Goal: Information Seeking & Learning: Learn about a topic

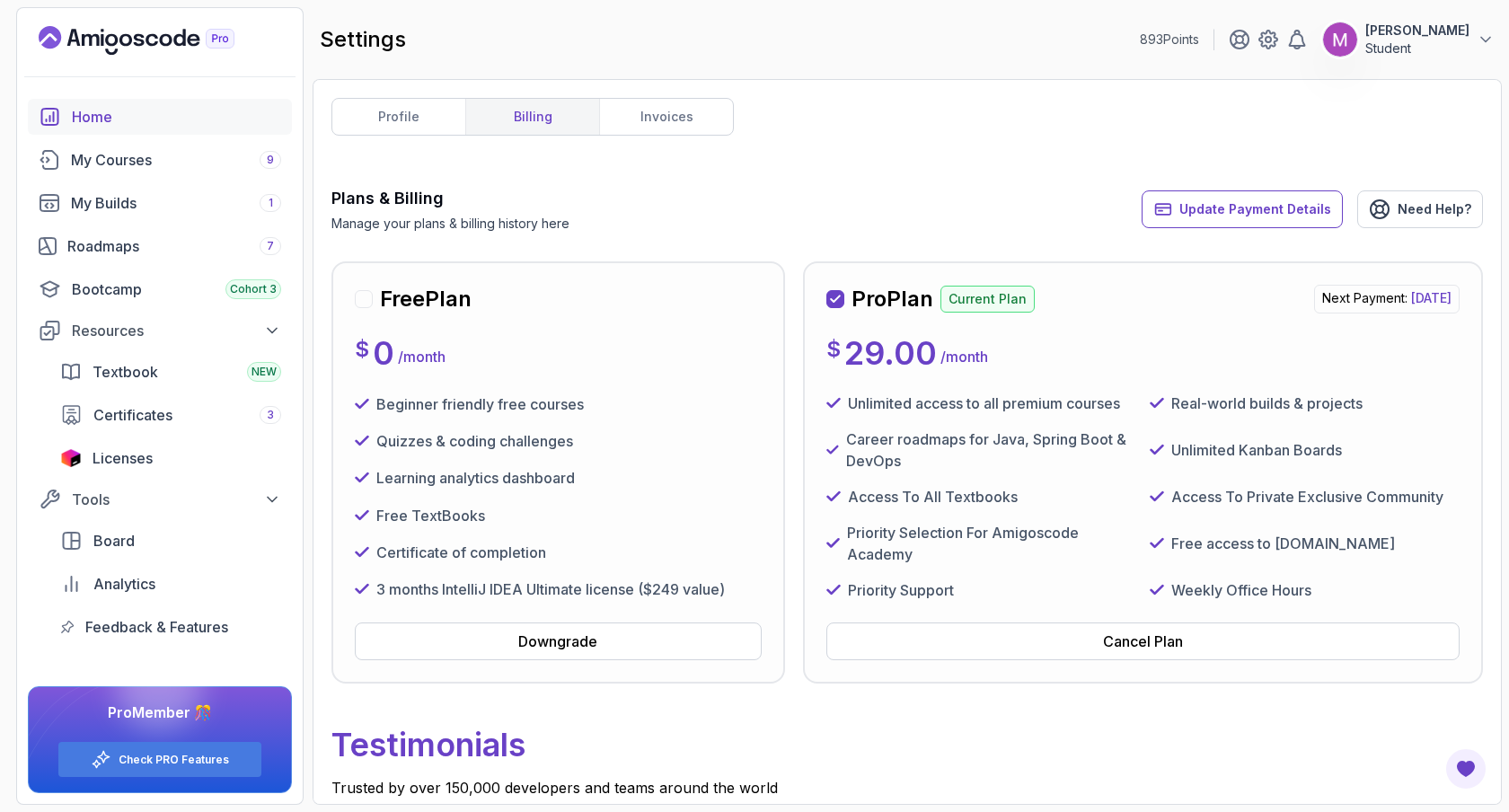
click at [90, 110] on div "Home" at bounding box center [176, 117] width 210 height 22
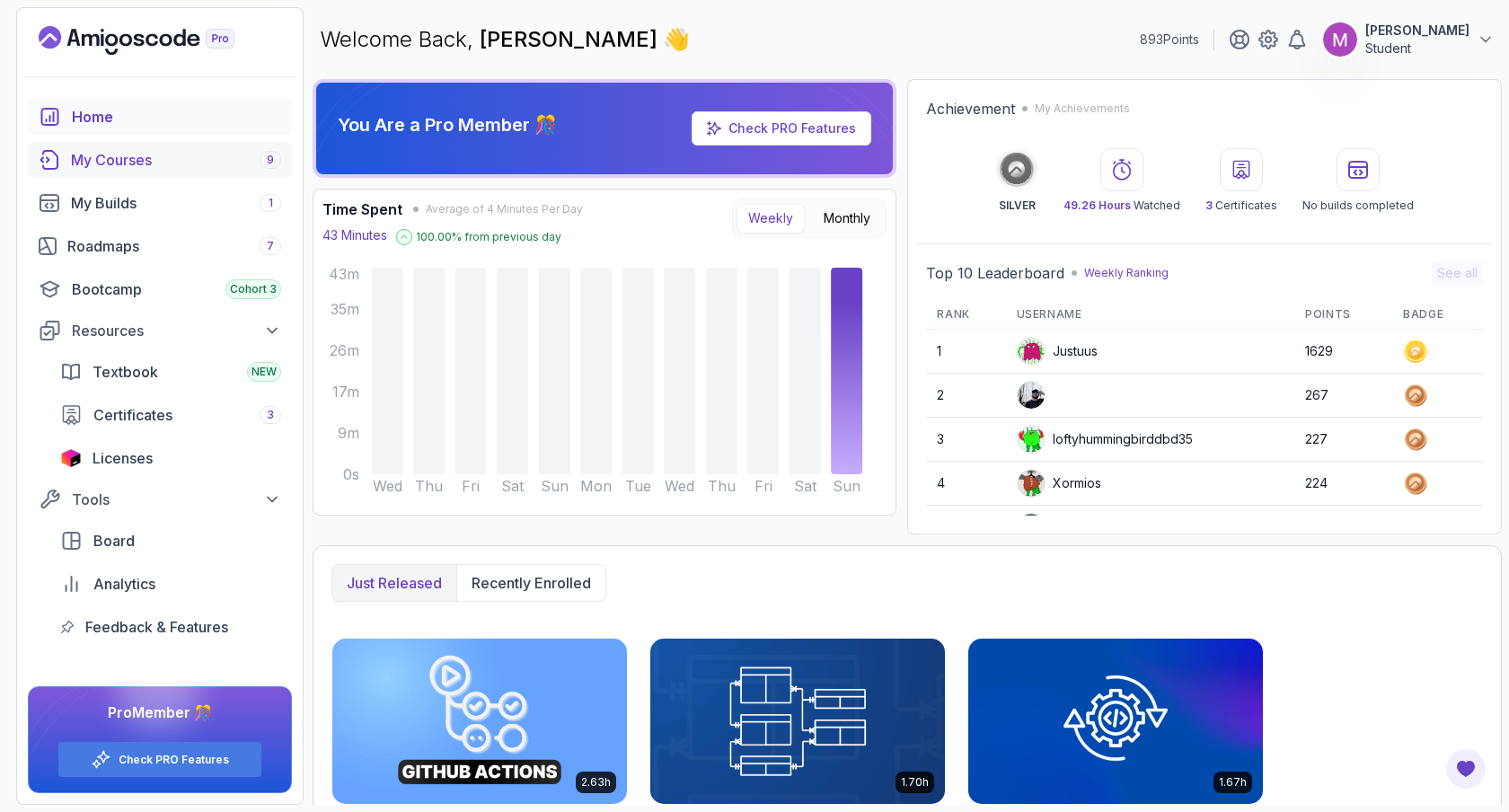
click at [138, 164] on div "My Courses 9" at bounding box center [176, 160] width 211 height 22
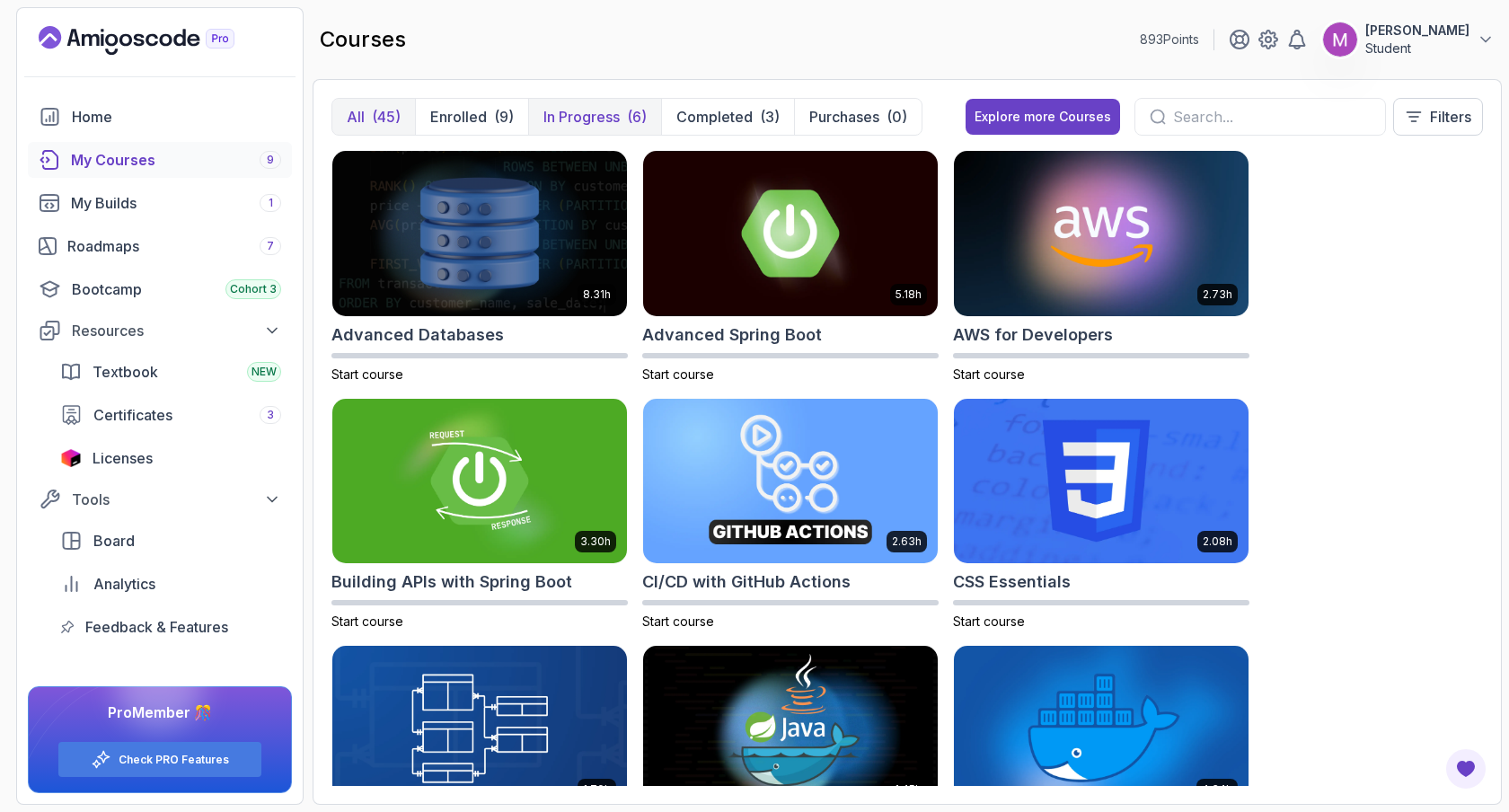
click at [608, 117] on p "In Progress" at bounding box center [581, 117] width 76 height 22
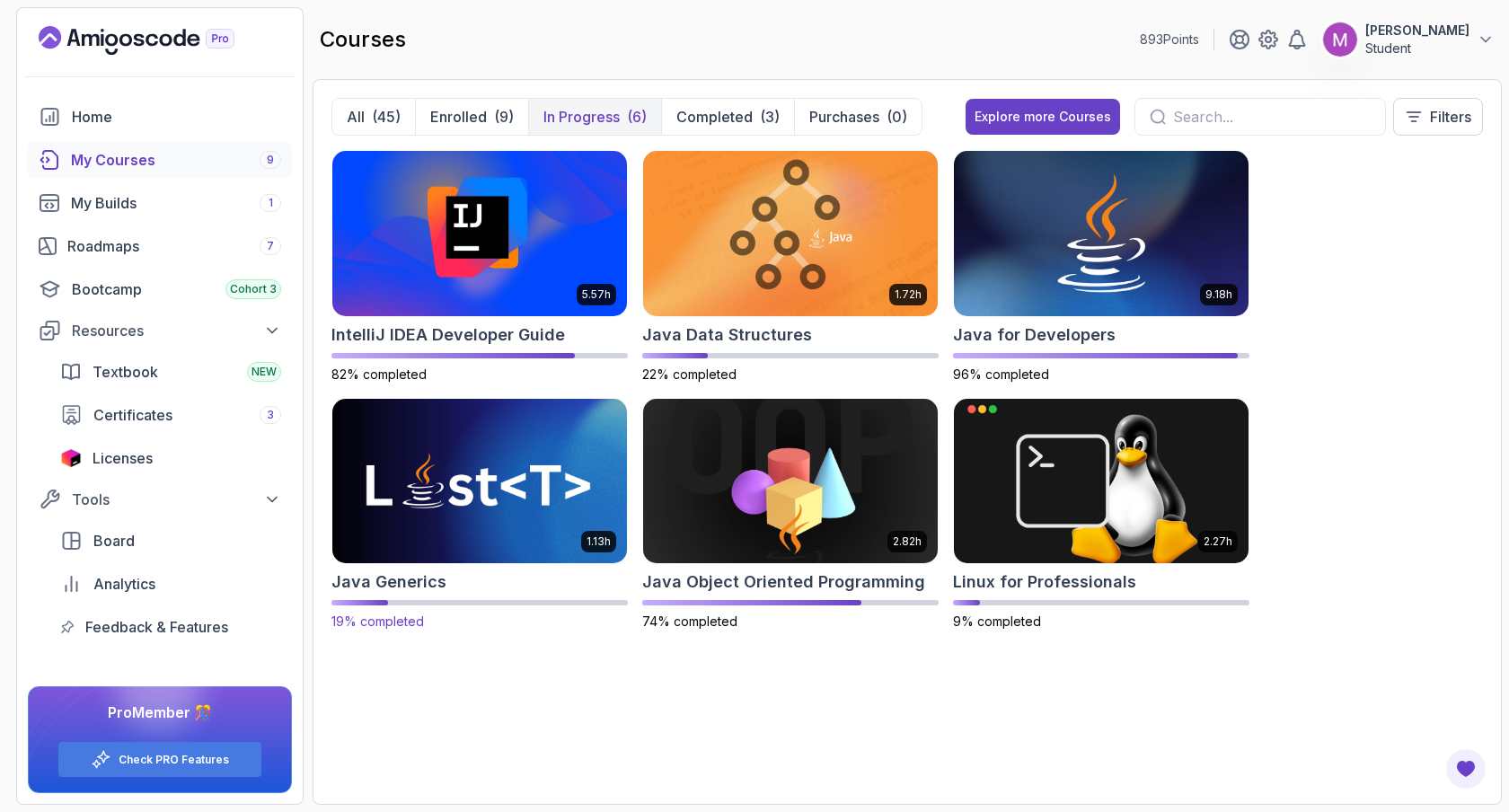
click at [492, 479] on img at bounding box center [479, 480] width 309 height 173
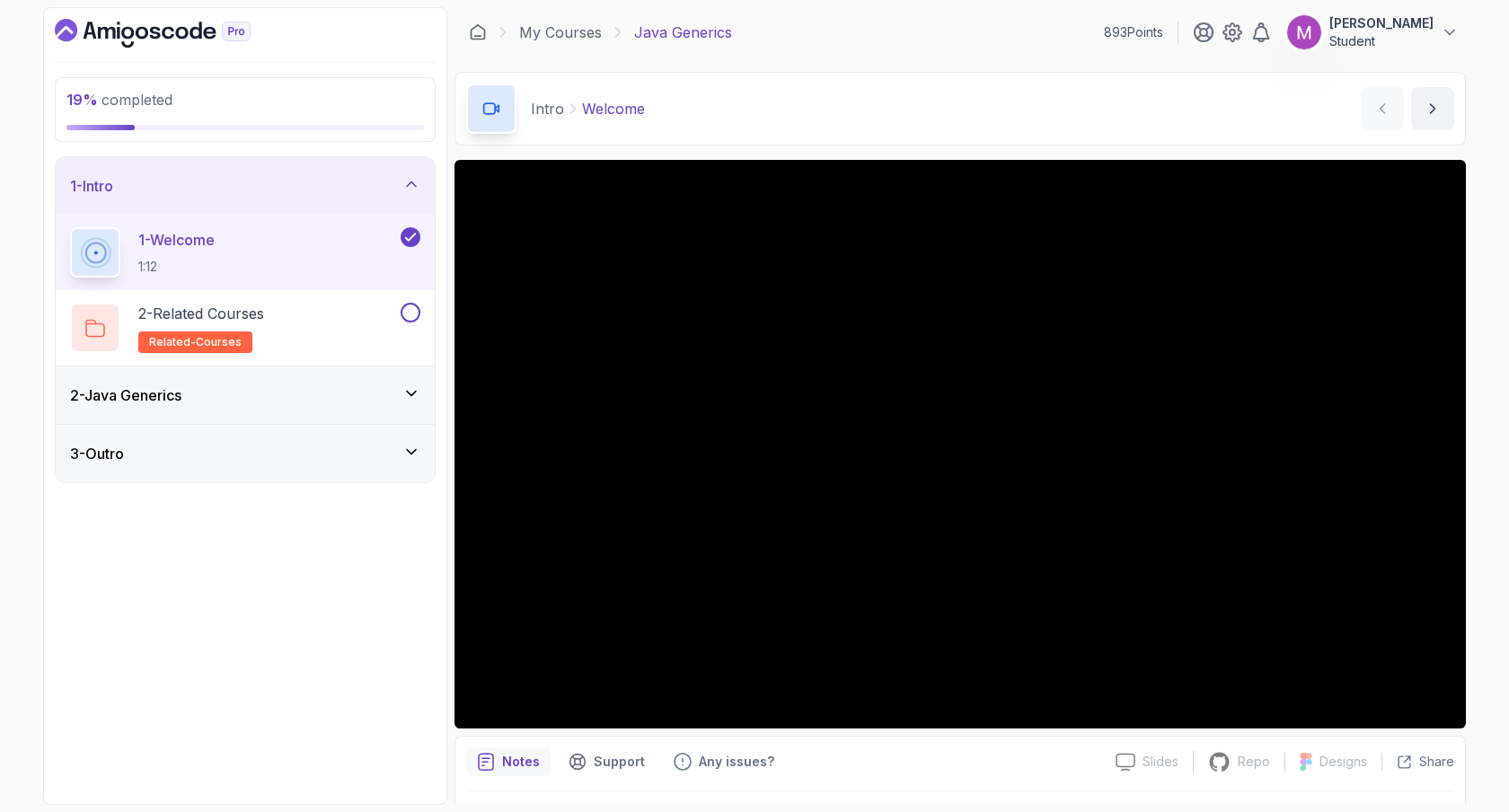
click at [393, 380] on div "2 - Java Generics" at bounding box center [244, 395] width 379 height 57
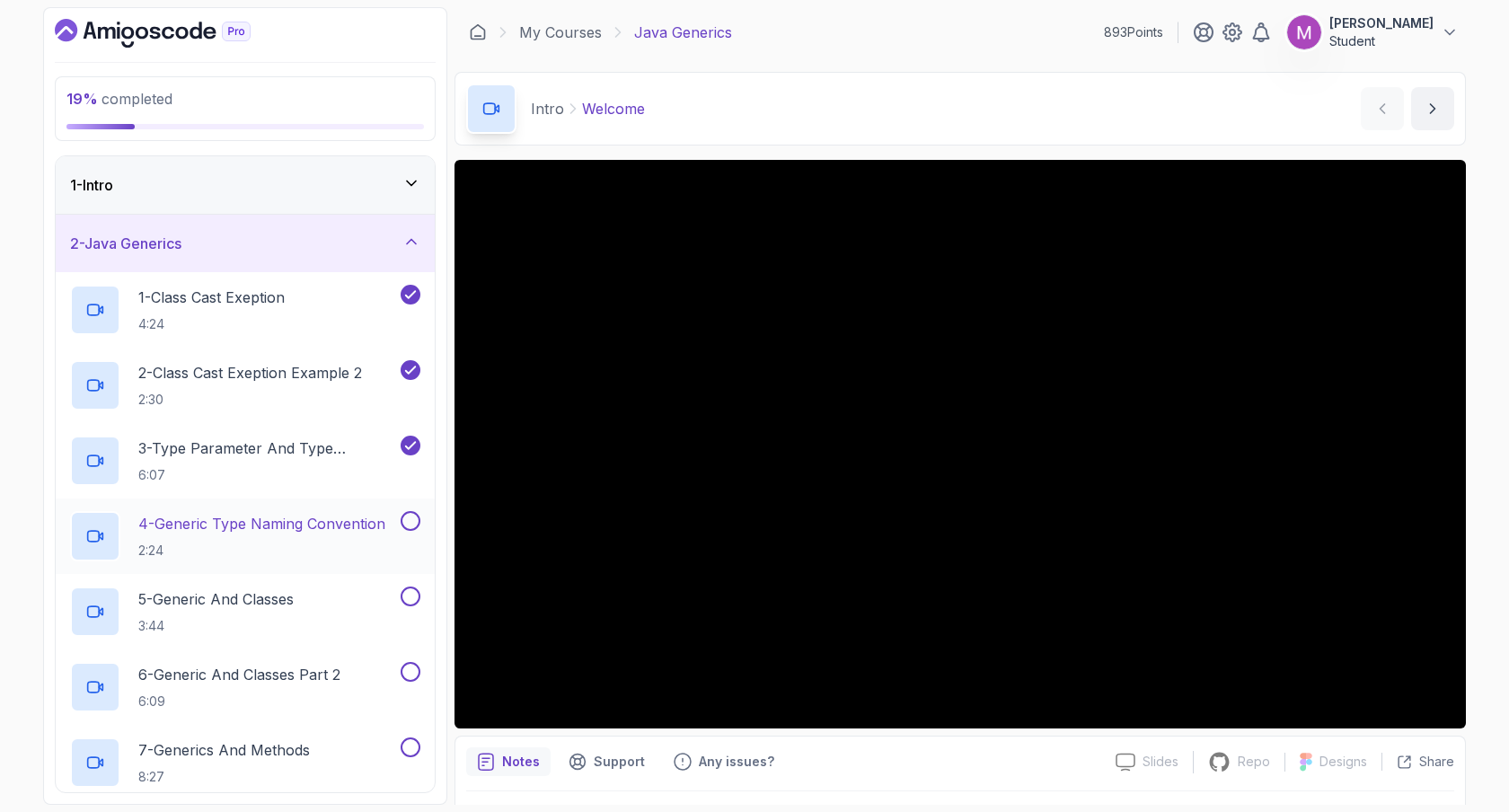
click at [292, 516] on p "4 - Generic Type Naming Convention" at bounding box center [261, 523] width 247 height 22
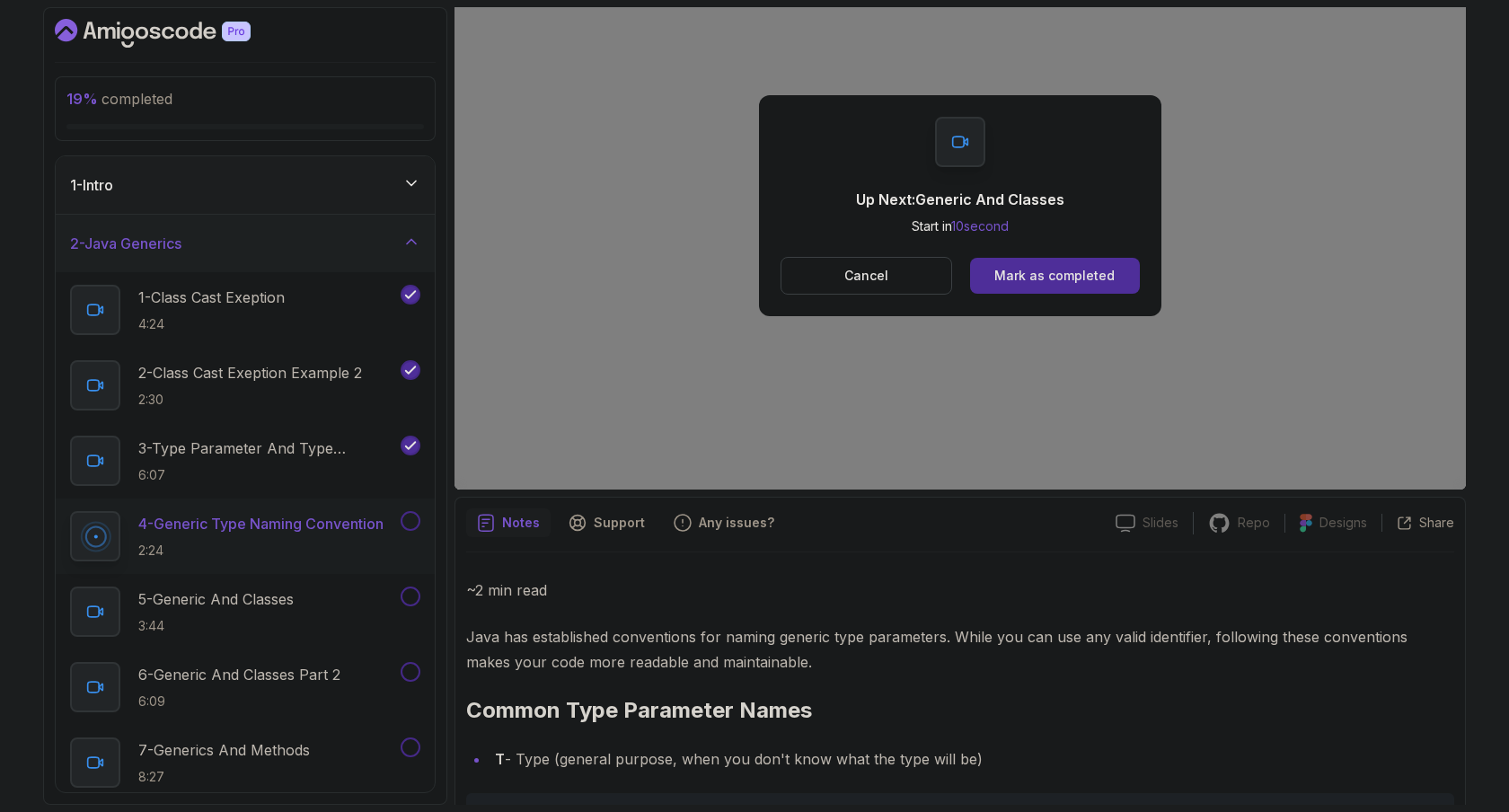
scroll to position [242, 0]
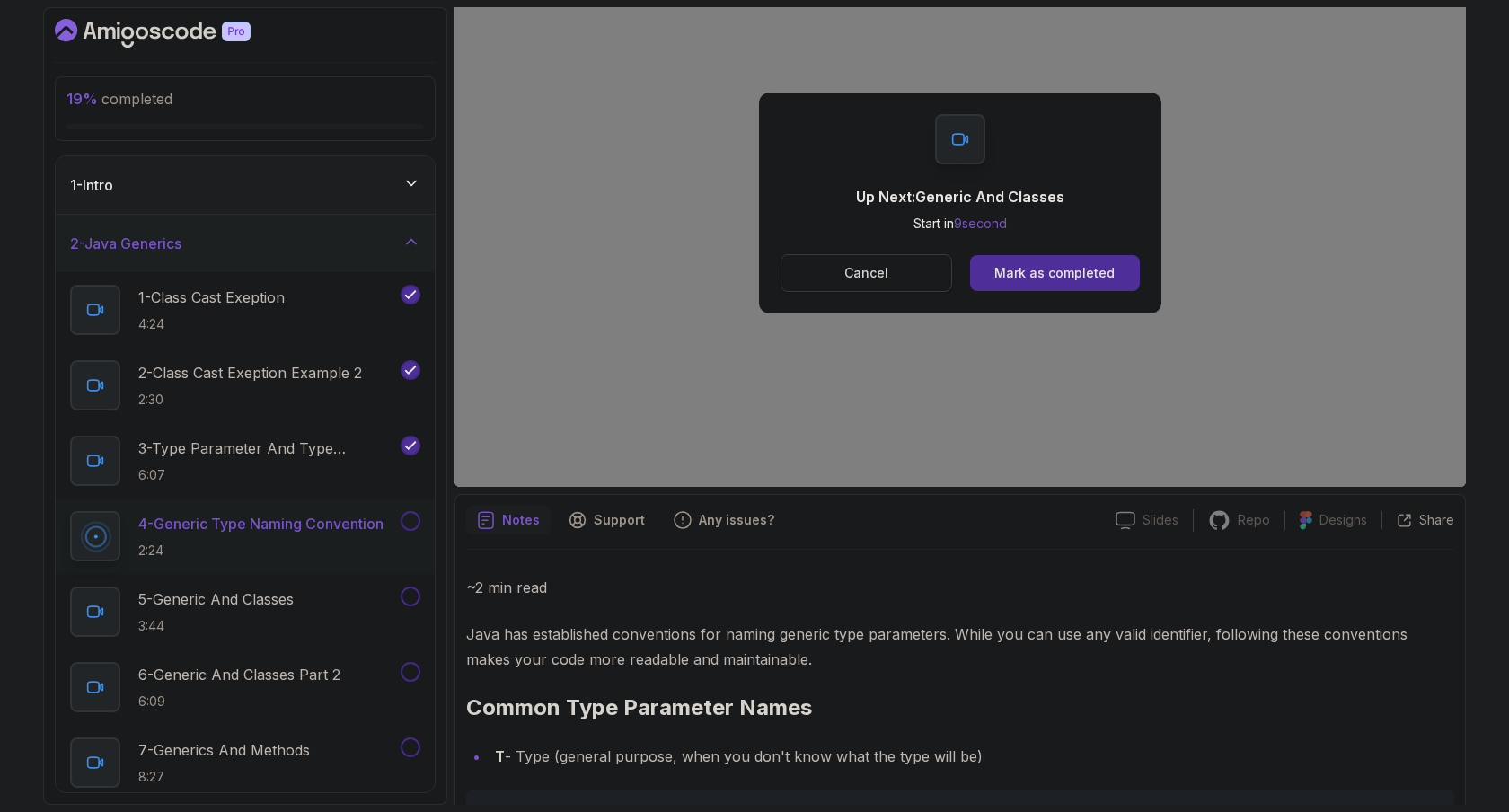
click at [874, 281] on p "Cancel" at bounding box center [866, 273] width 44 height 18
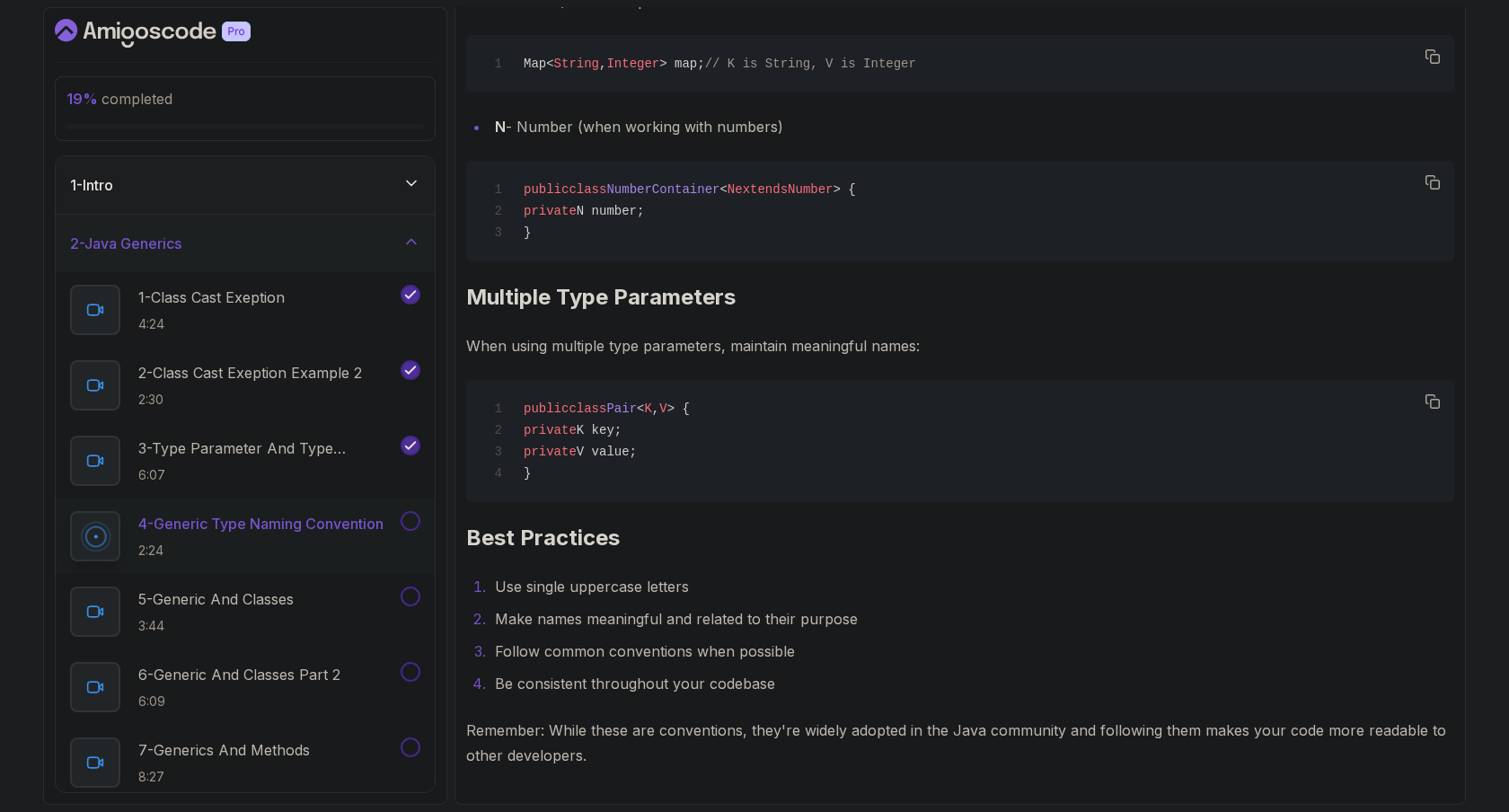
scroll to position [0, 0]
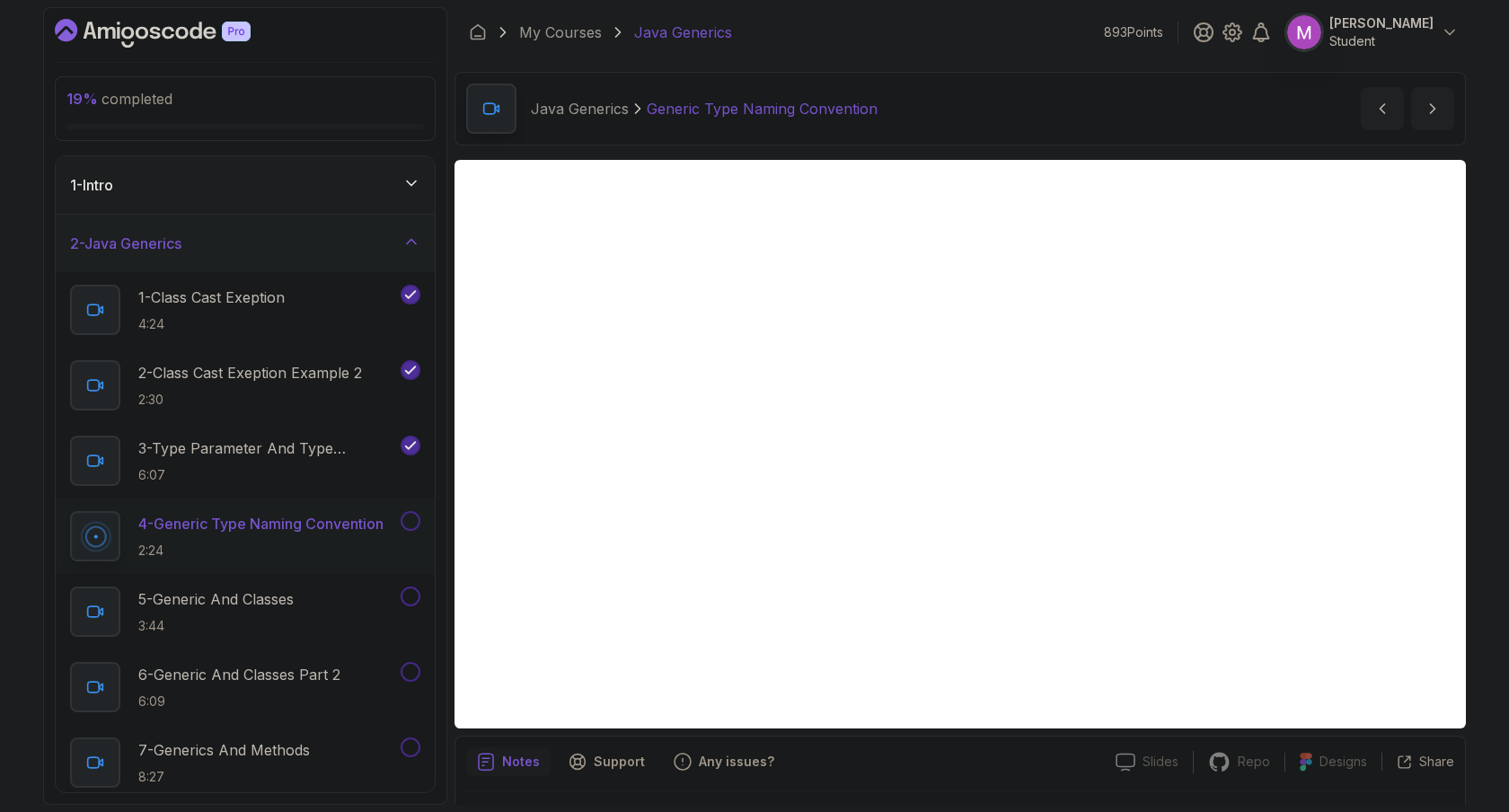
click at [414, 520] on button at bounding box center [410, 521] width 20 height 20
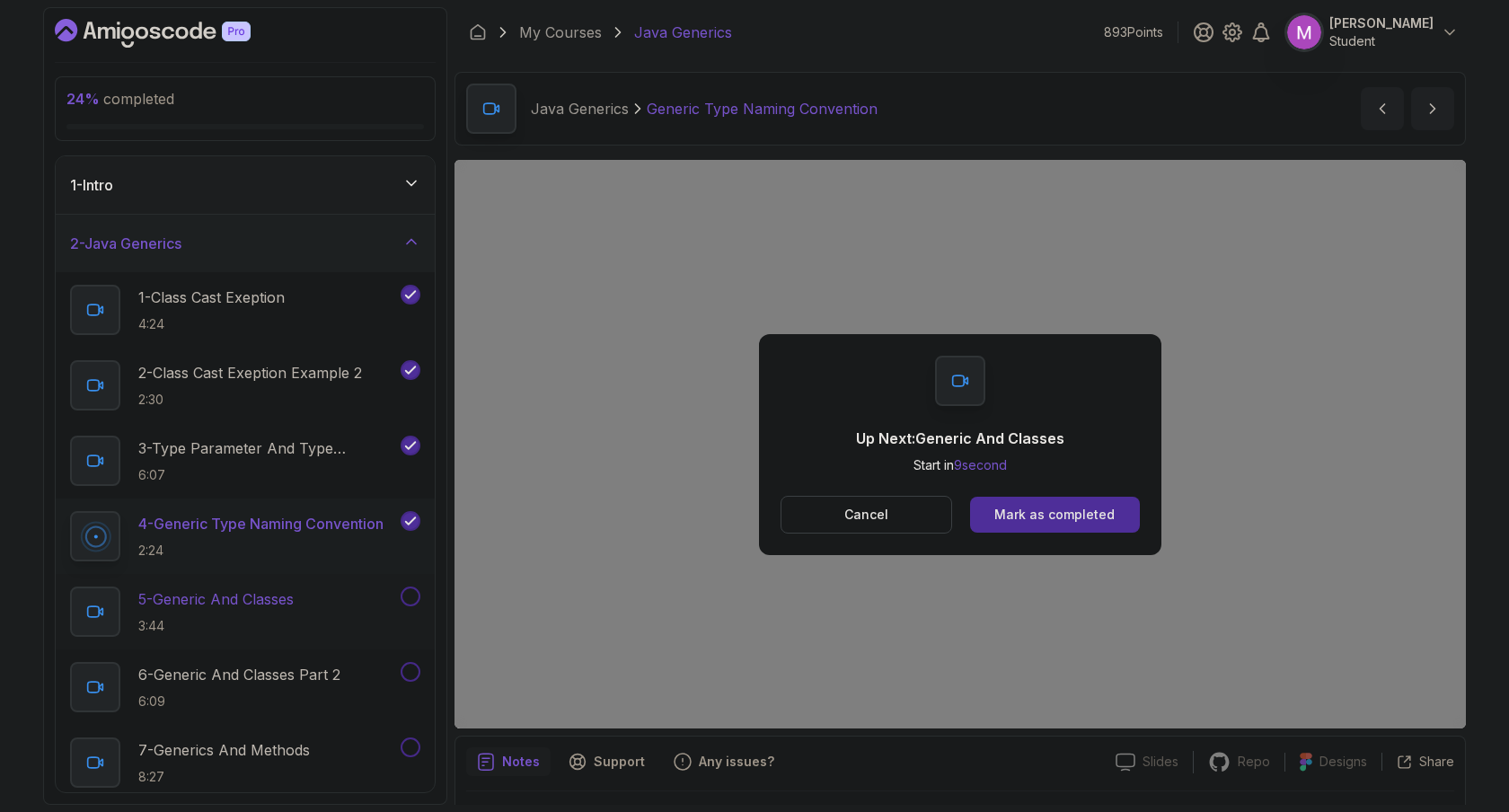
click at [293, 601] on p "5 - Generic And Classes" at bounding box center [215, 599] width 155 height 22
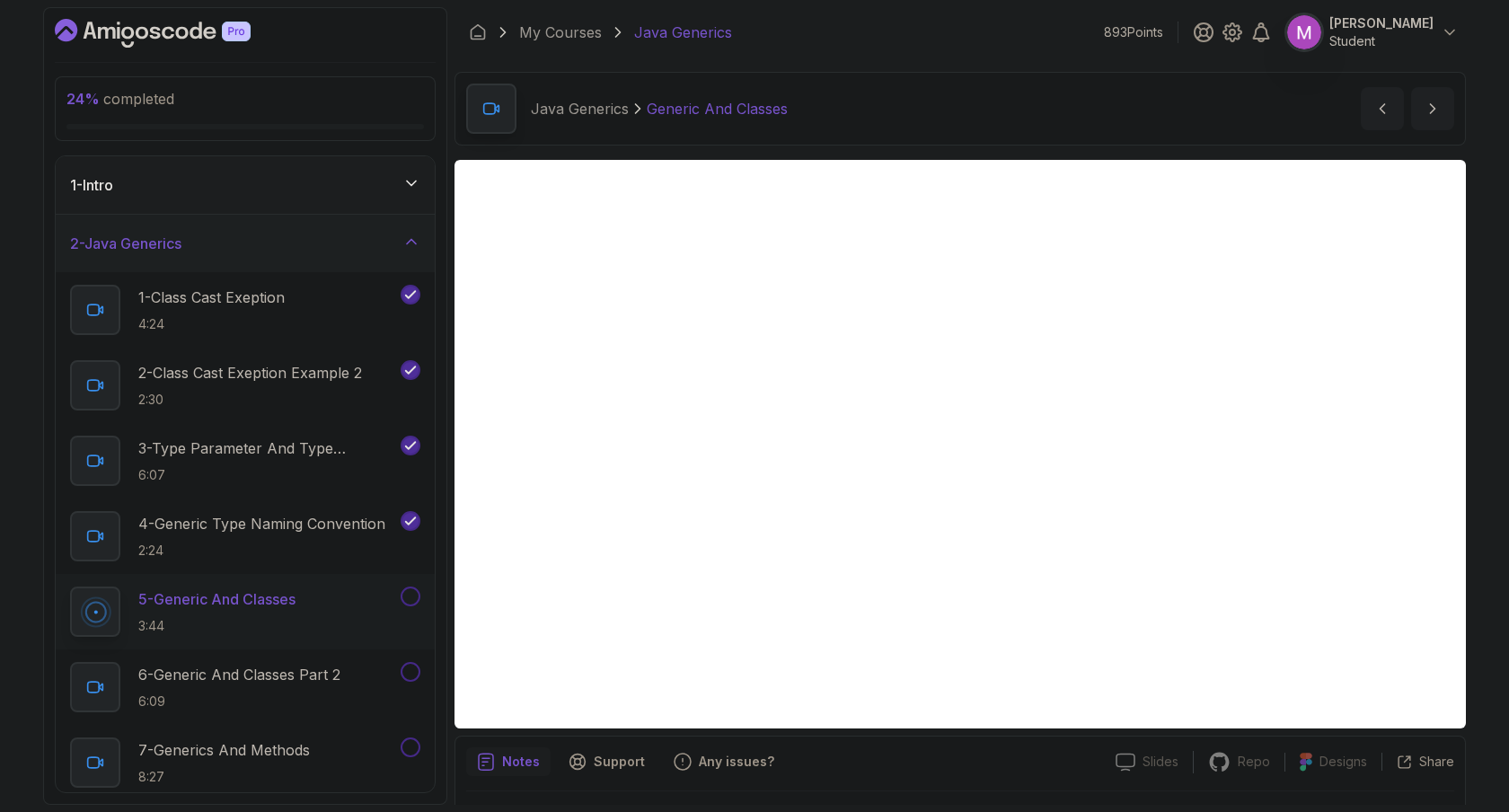
scroll to position [49, 0]
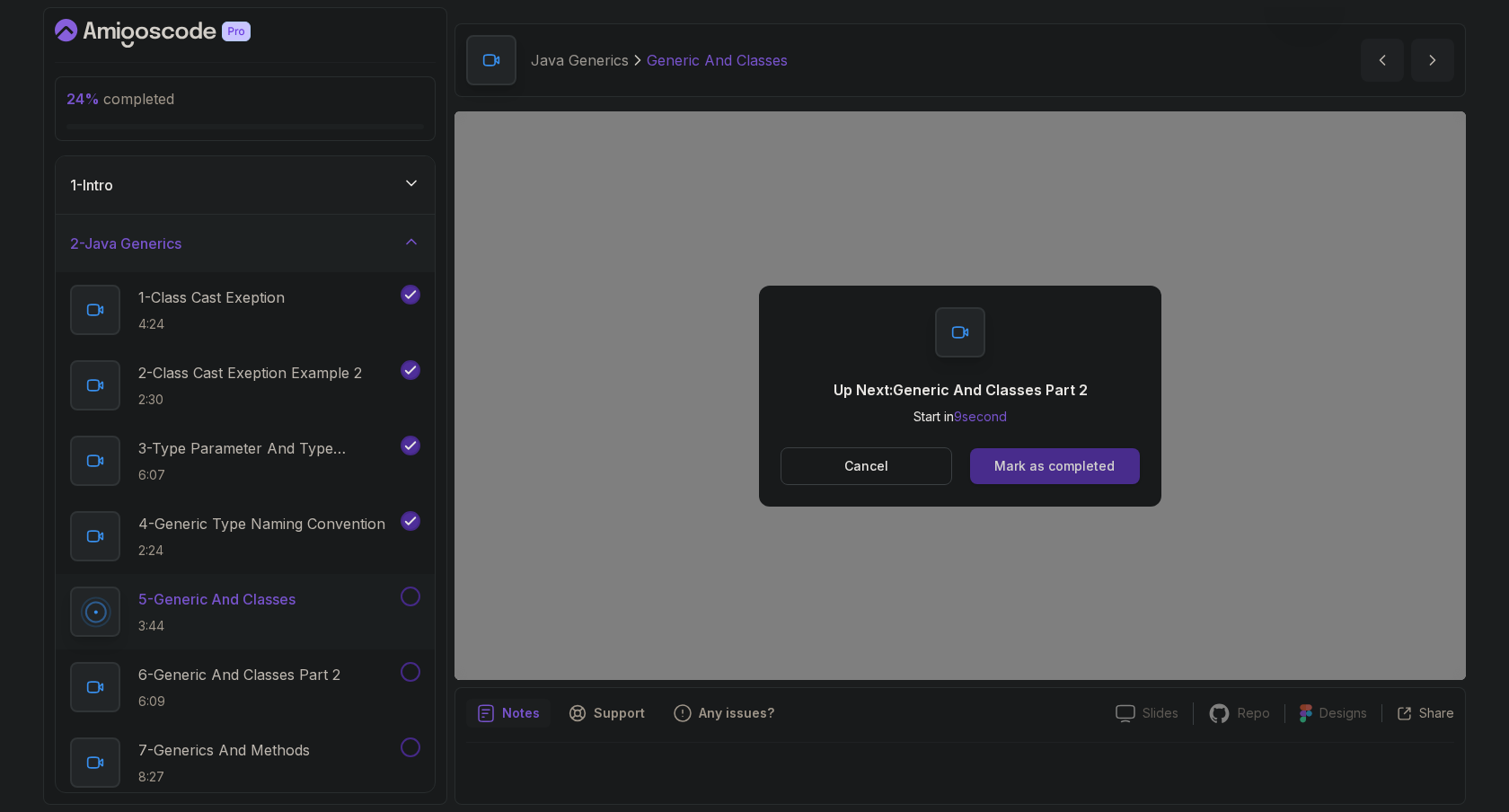
click at [1028, 471] on div "Mark as completed" at bounding box center [1055, 465] width 120 height 18
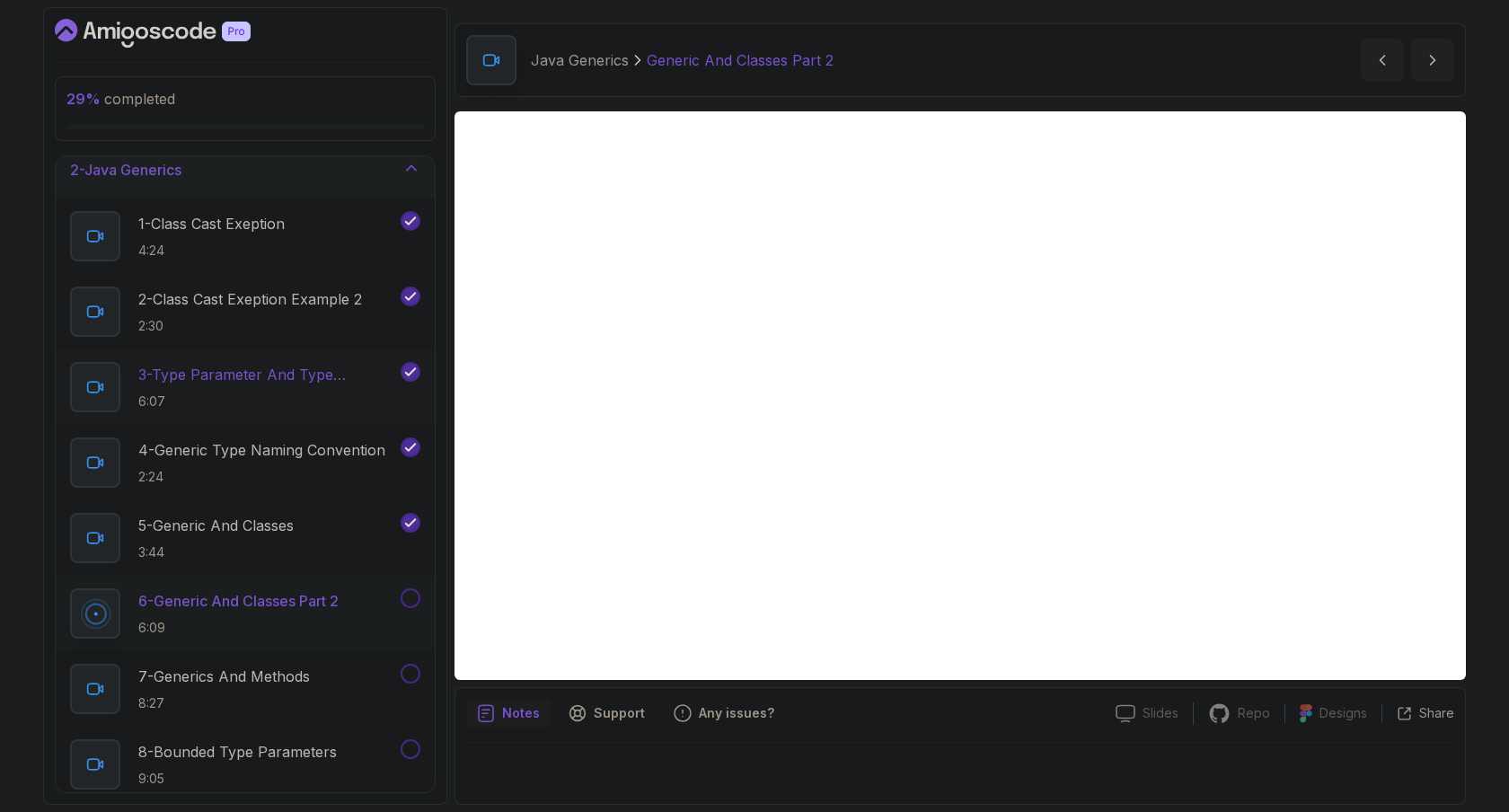
scroll to position [91, 0]
